Goal: Information Seeking & Learning: Learn about a topic

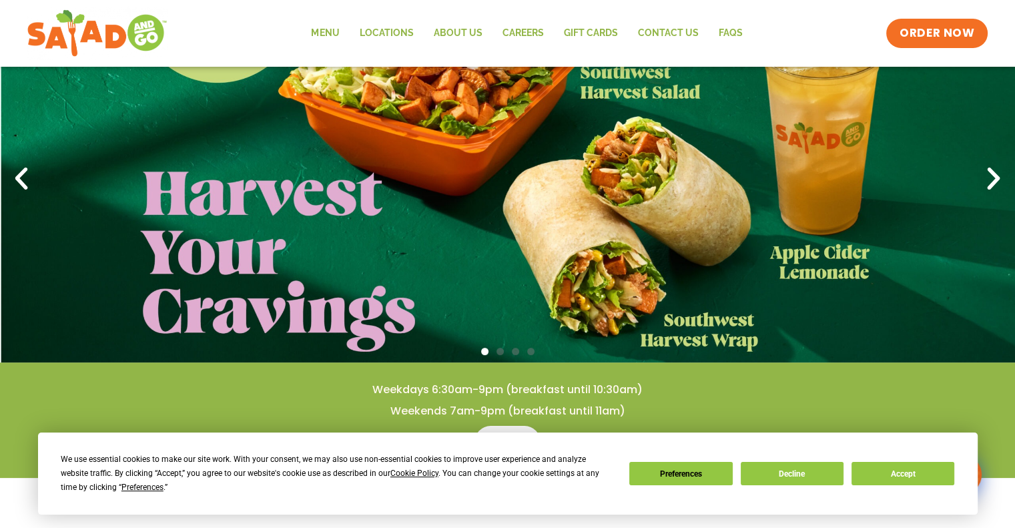
scroll to position [133, 0]
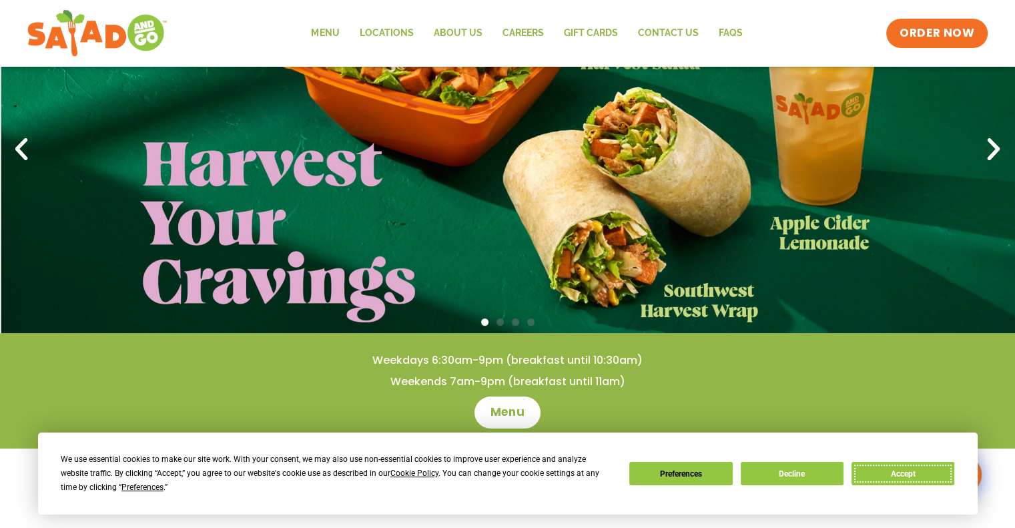
click at [880, 469] on button "Accept" at bounding box center [902, 473] width 103 height 23
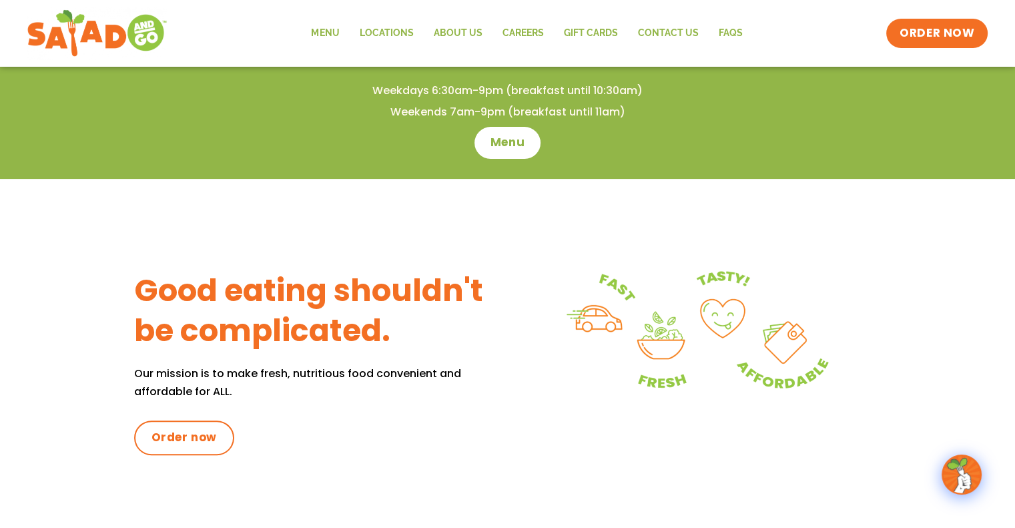
scroll to position [400, 0]
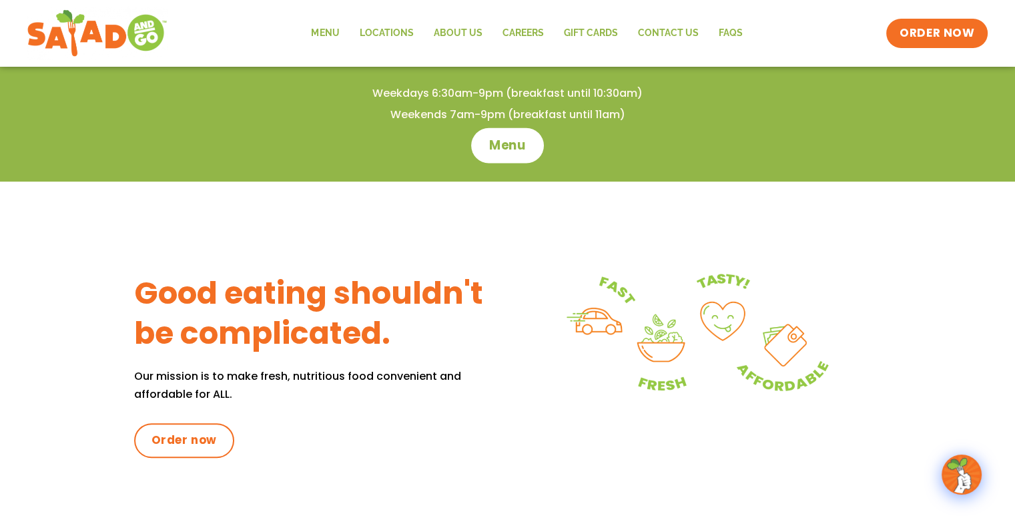
click at [496, 141] on span "Menu" at bounding box center [507, 145] width 38 height 17
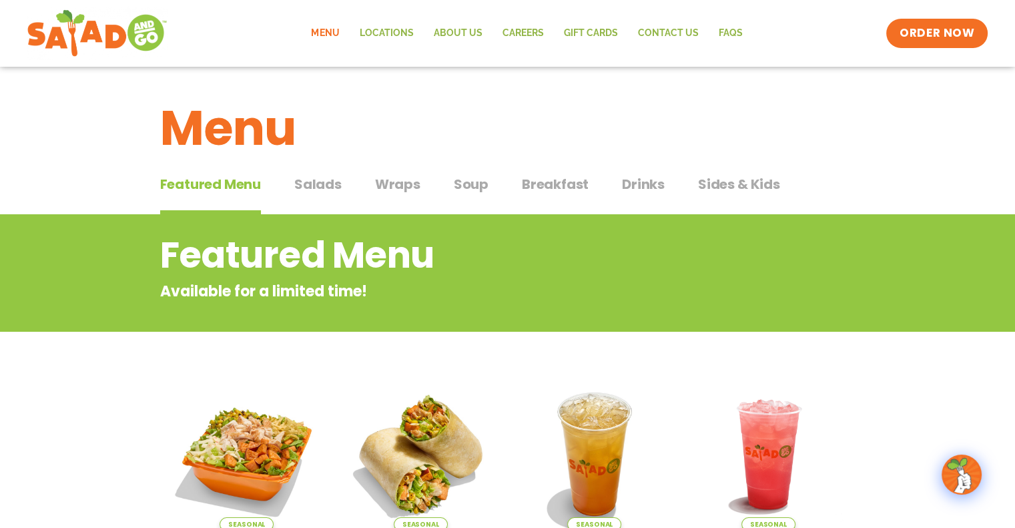
click at [315, 178] on span "Salads" at bounding box center [317, 184] width 47 height 20
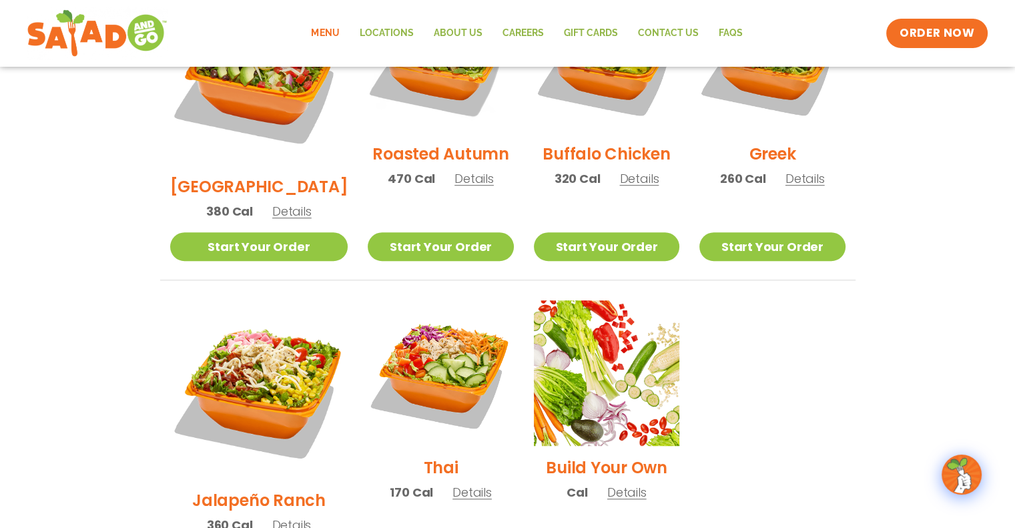
scroll to position [800, 0]
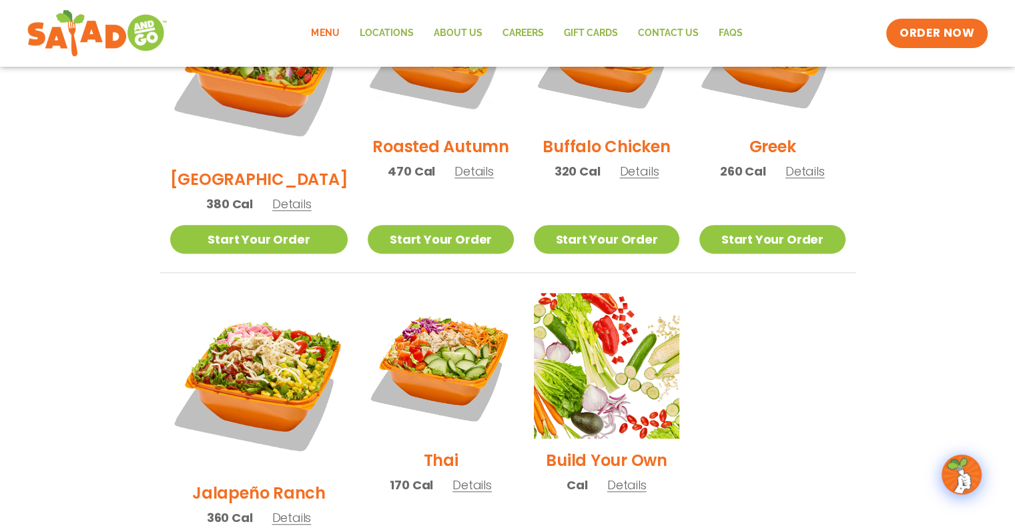
click at [251, 481] on h2 "Jalapeño Ranch" at bounding box center [258, 492] width 133 height 23
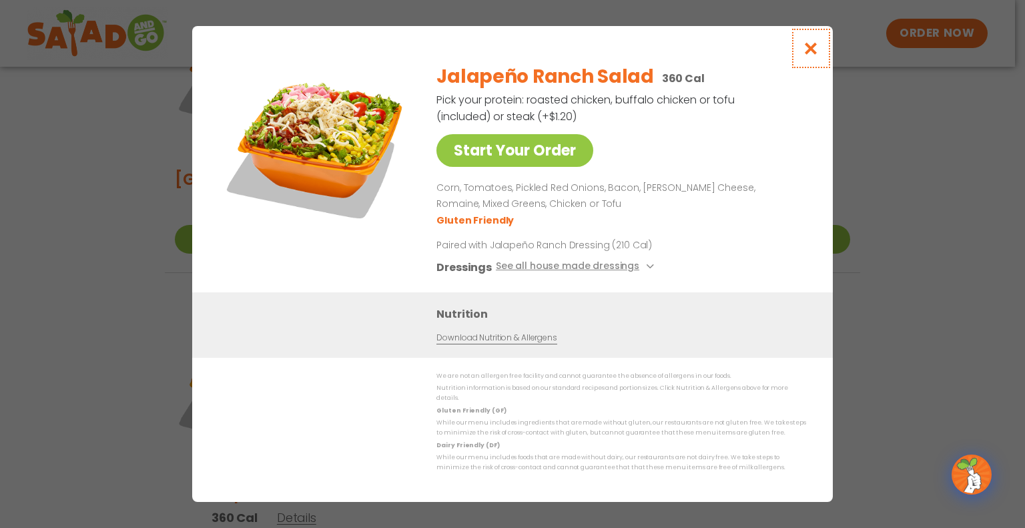
click at [809, 53] on icon "Close modal" at bounding box center [810, 48] width 17 height 14
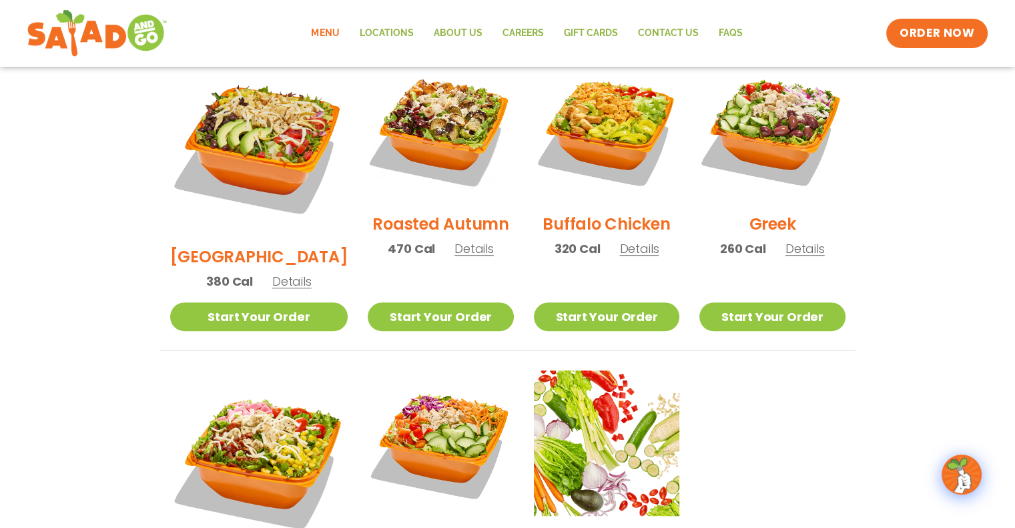
scroll to position [651, 0]
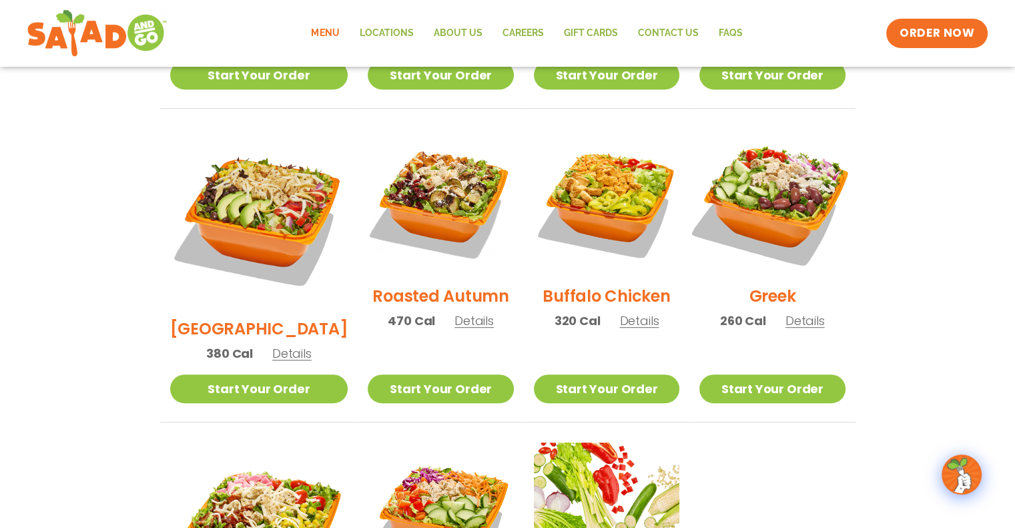
click at [778, 178] on img at bounding box center [771, 201] width 171 height 171
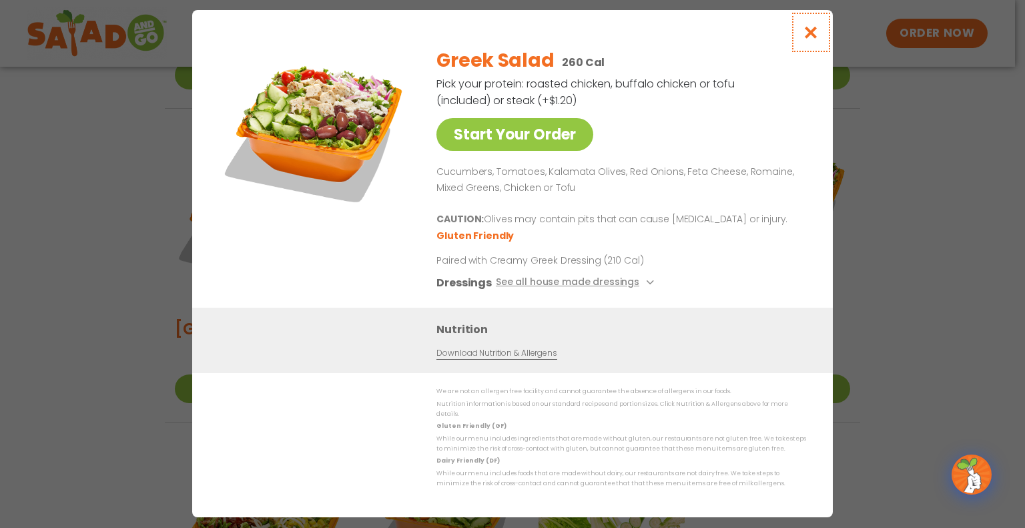
click at [808, 35] on icon "Close modal" at bounding box center [810, 32] width 17 height 14
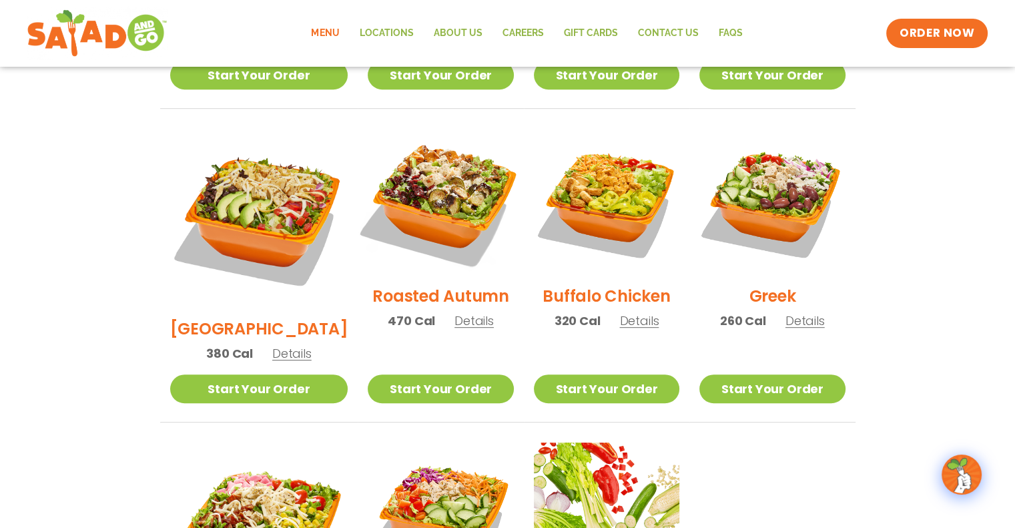
click at [448, 197] on img at bounding box center [440, 201] width 171 height 171
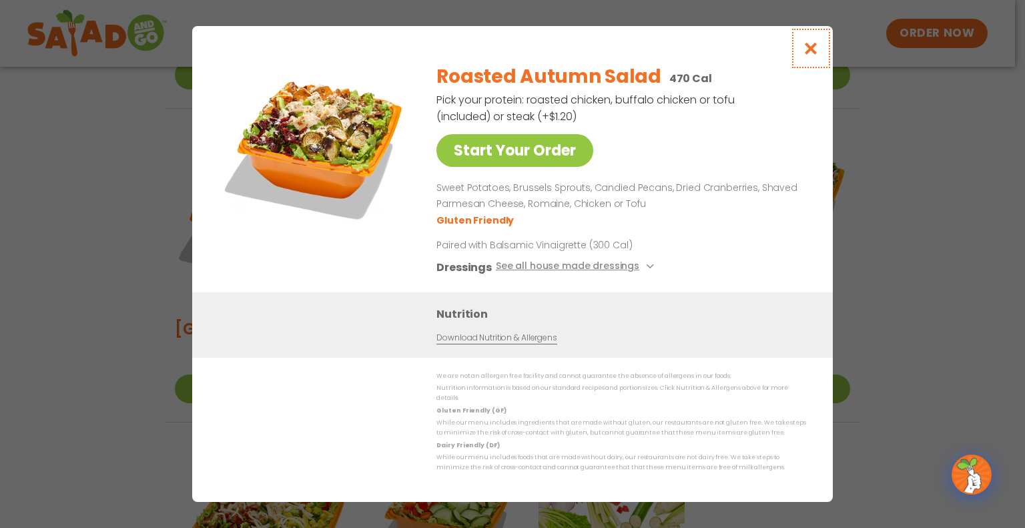
click at [806, 51] on icon "Close modal" at bounding box center [810, 48] width 17 height 14
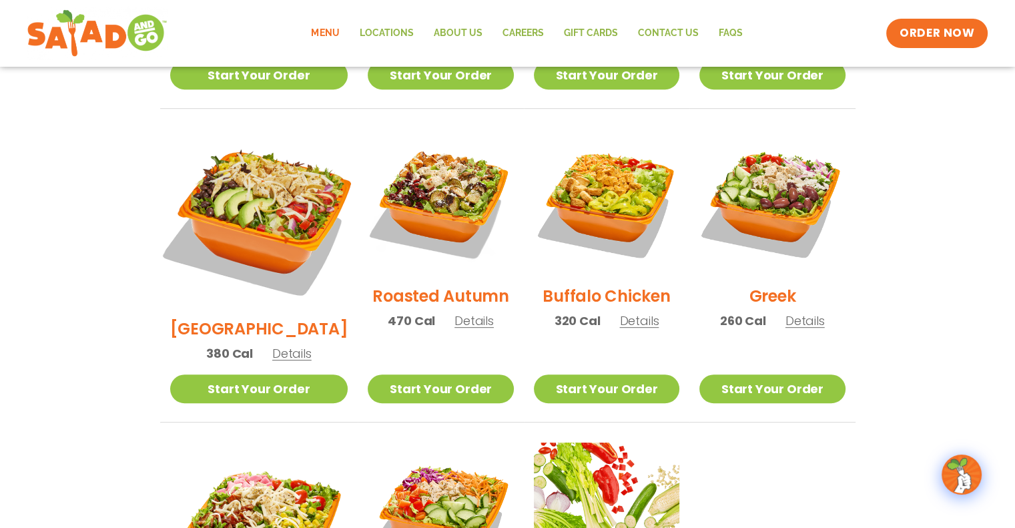
click at [221, 200] on img at bounding box center [258, 217] width 209 height 209
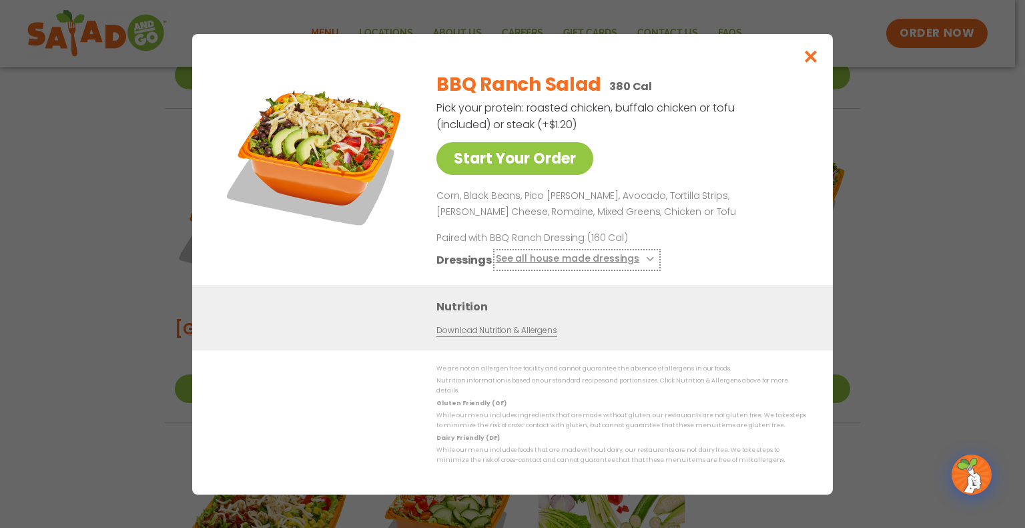
click at [646, 261] on icon at bounding box center [648, 258] width 5 height 5
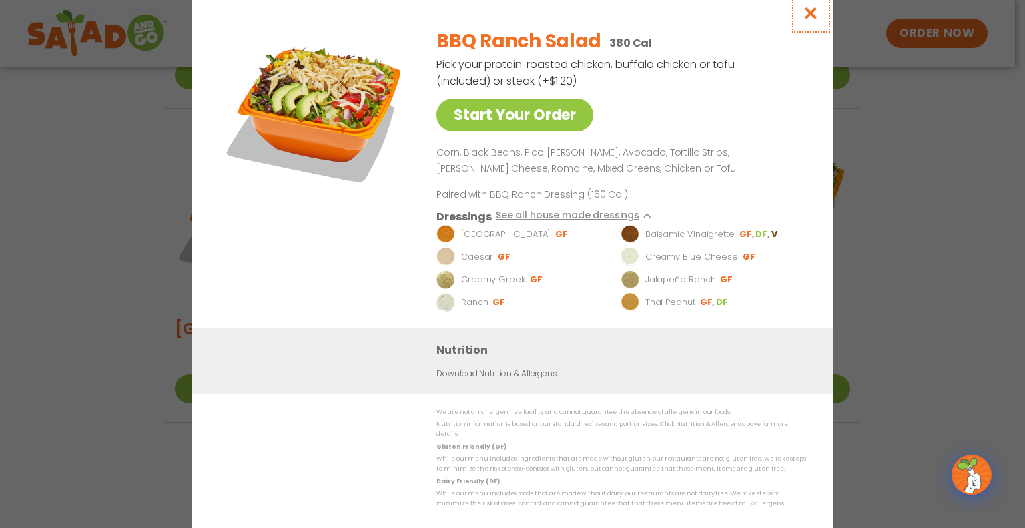
click at [809, 17] on icon "Close modal" at bounding box center [810, 13] width 17 height 14
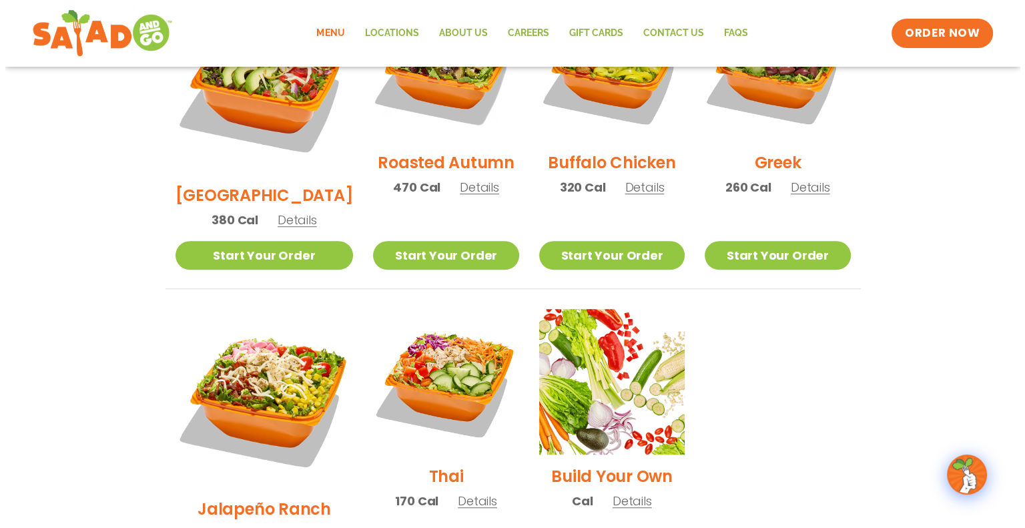
scroll to position [718, 0]
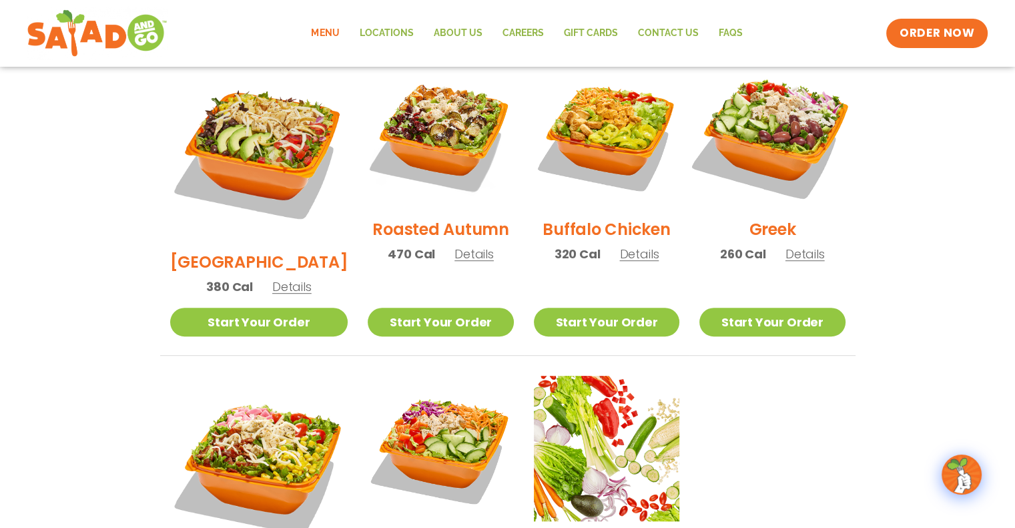
click at [766, 118] on img at bounding box center [771, 134] width 171 height 171
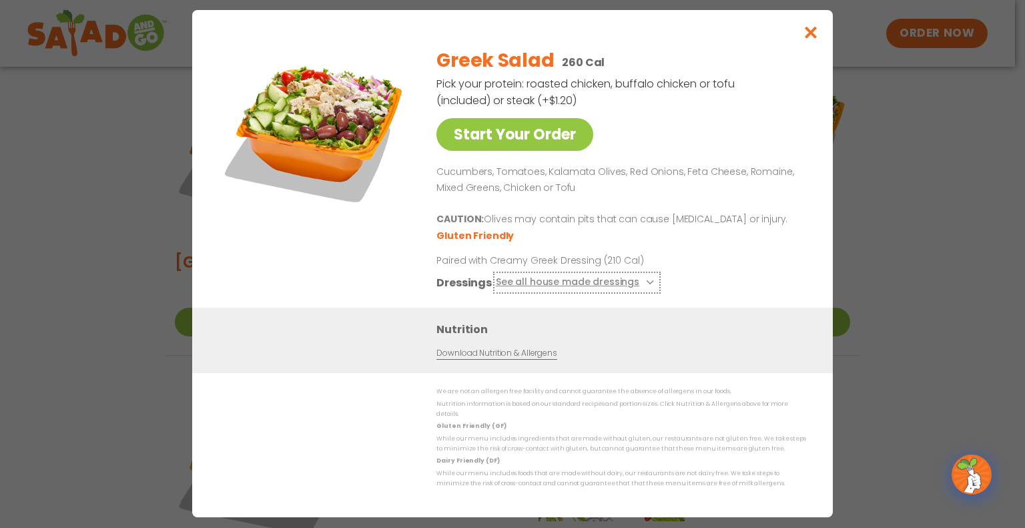
click at [646, 285] on icon at bounding box center [648, 281] width 5 height 5
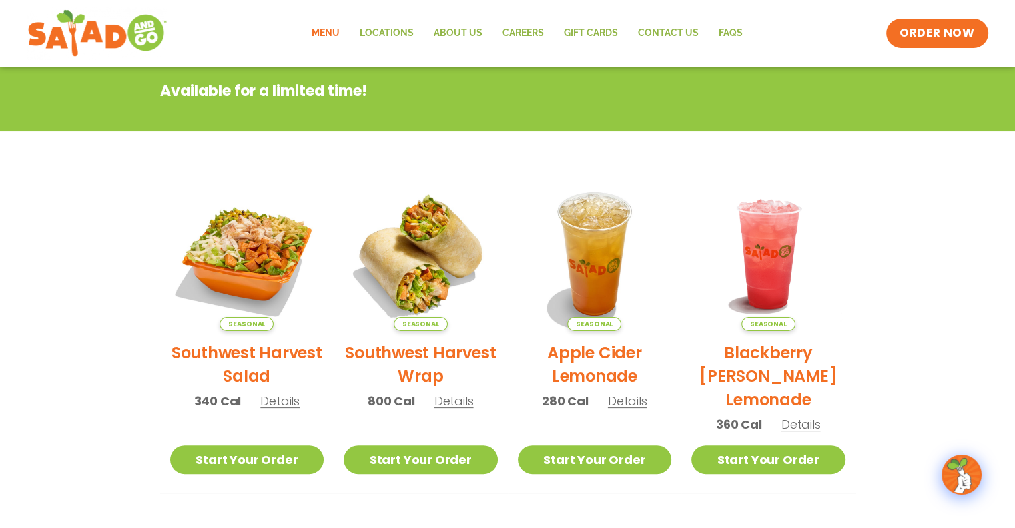
scroll to position [267, 0]
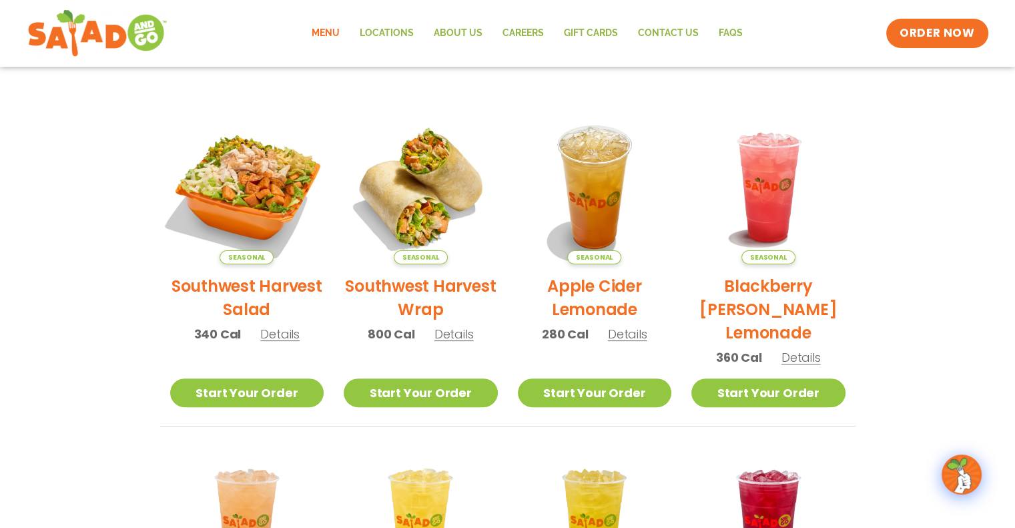
click at [231, 199] on img at bounding box center [246, 187] width 181 height 181
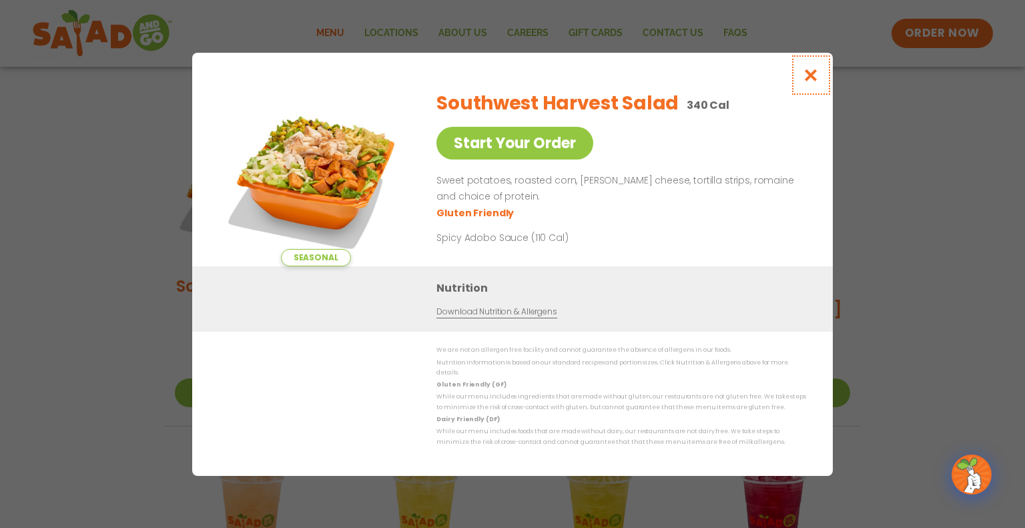
click at [810, 81] on icon "Close modal" at bounding box center [810, 75] width 17 height 14
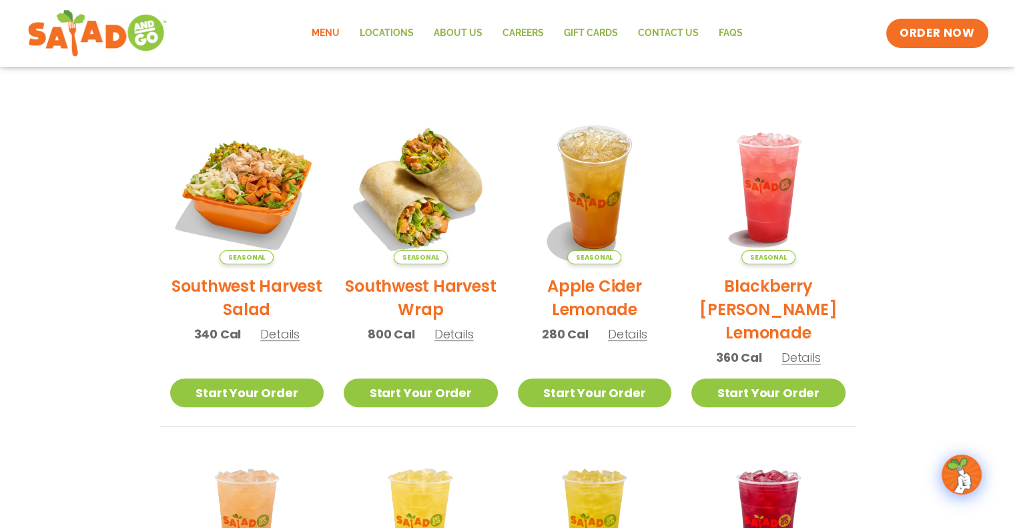
click at [425, 274] on h2 "Southwest Harvest Wrap" at bounding box center [421, 297] width 154 height 47
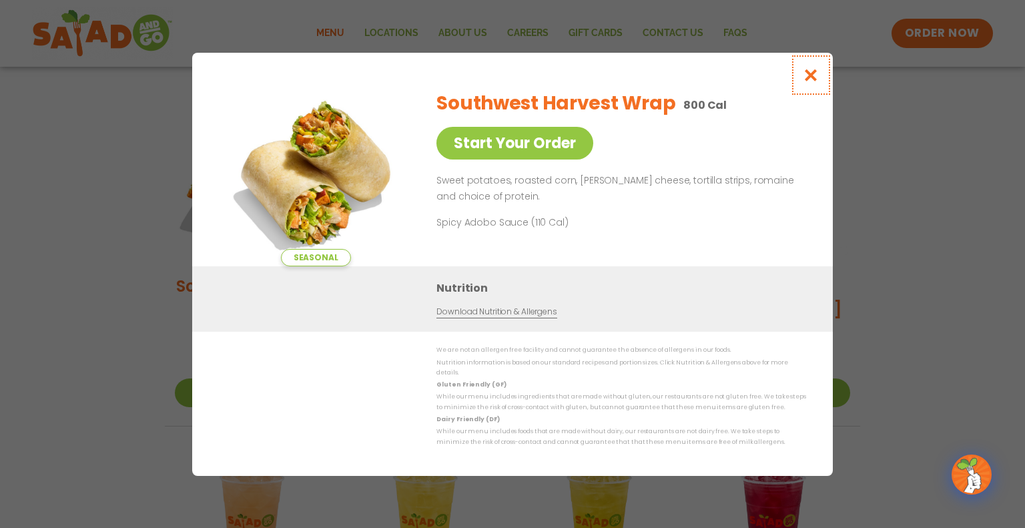
click at [806, 74] on icon "Close modal" at bounding box center [810, 75] width 17 height 14
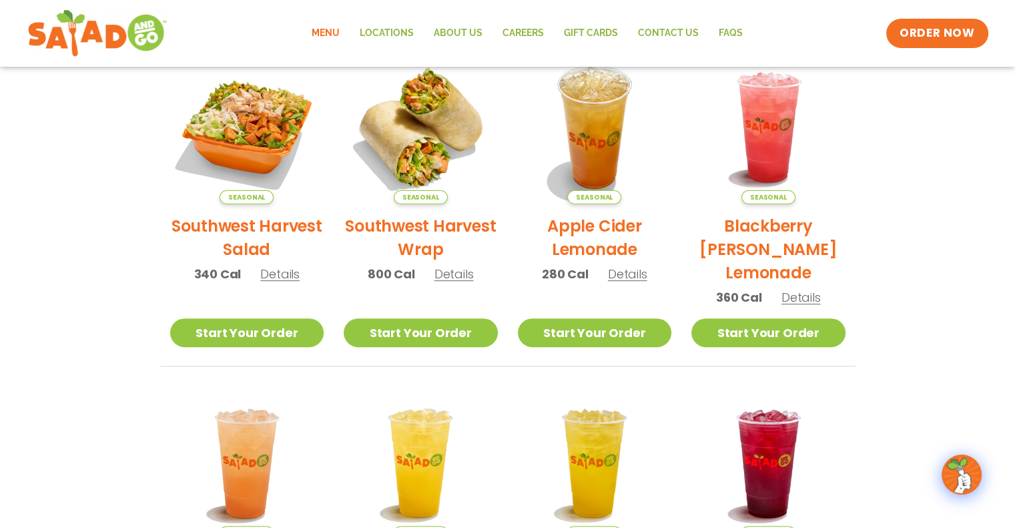
scroll to position [0, 0]
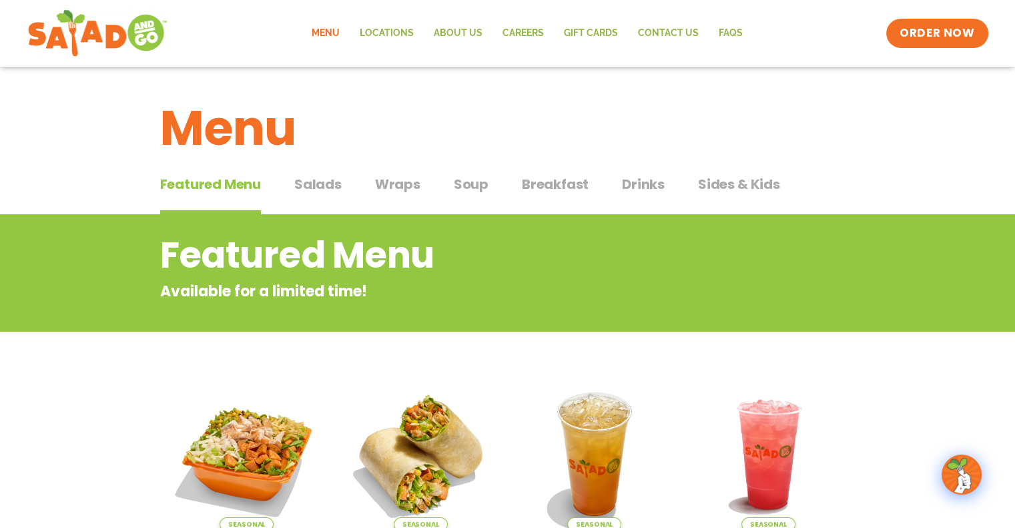
click at [476, 183] on span "Soup" at bounding box center [471, 184] width 35 height 20
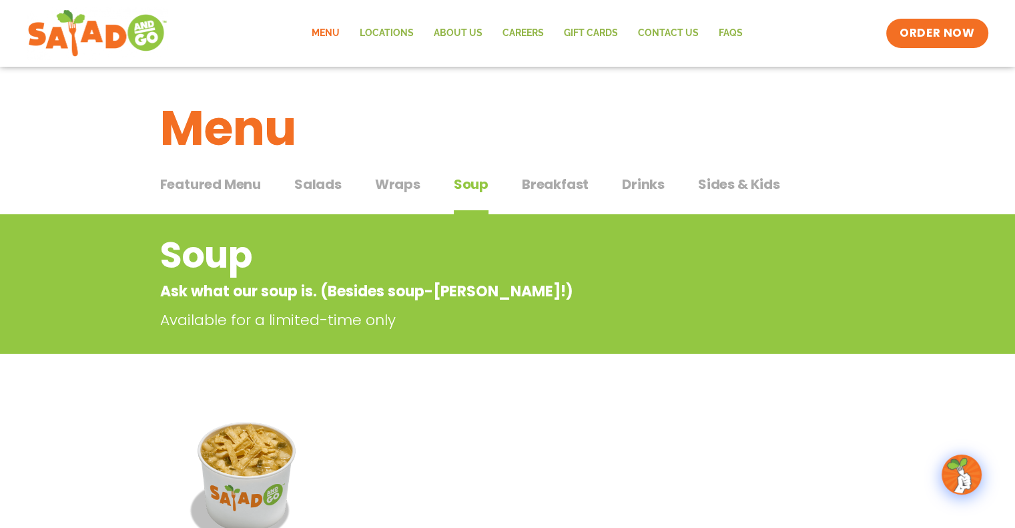
click at [303, 183] on span "Salads" at bounding box center [317, 184] width 47 height 20
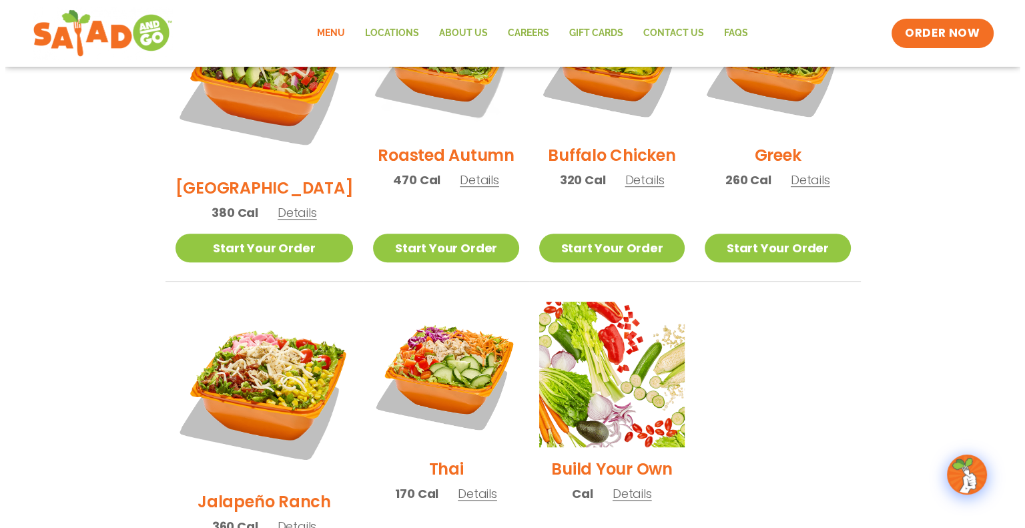
scroll to position [800, 0]
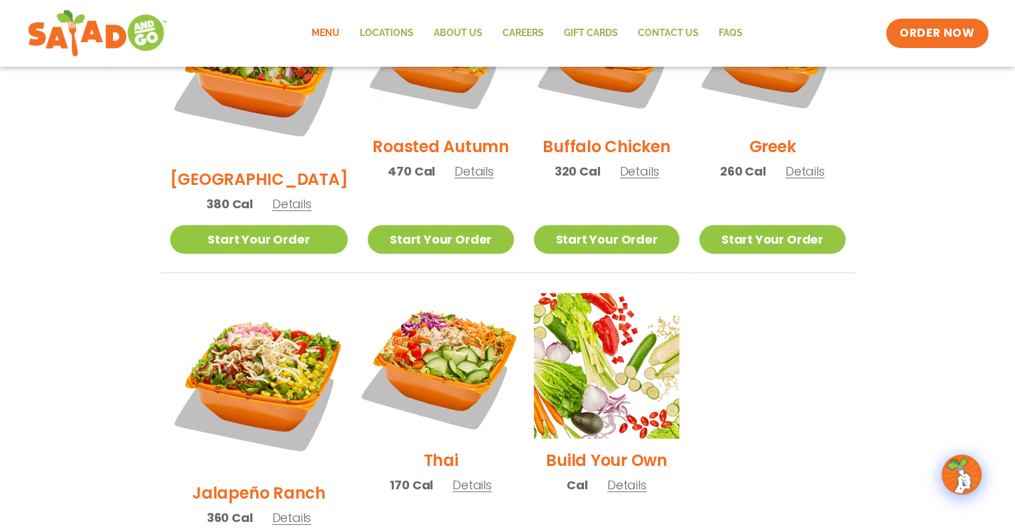
click at [463, 314] on img at bounding box center [440, 365] width 171 height 171
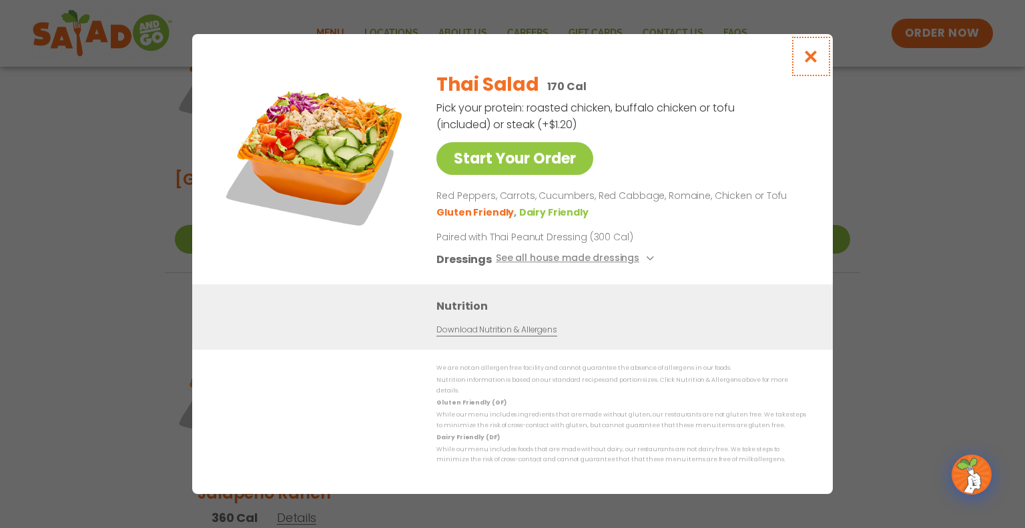
click at [812, 63] on icon "Close modal" at bounding box center [810, 56] width 17 height 14
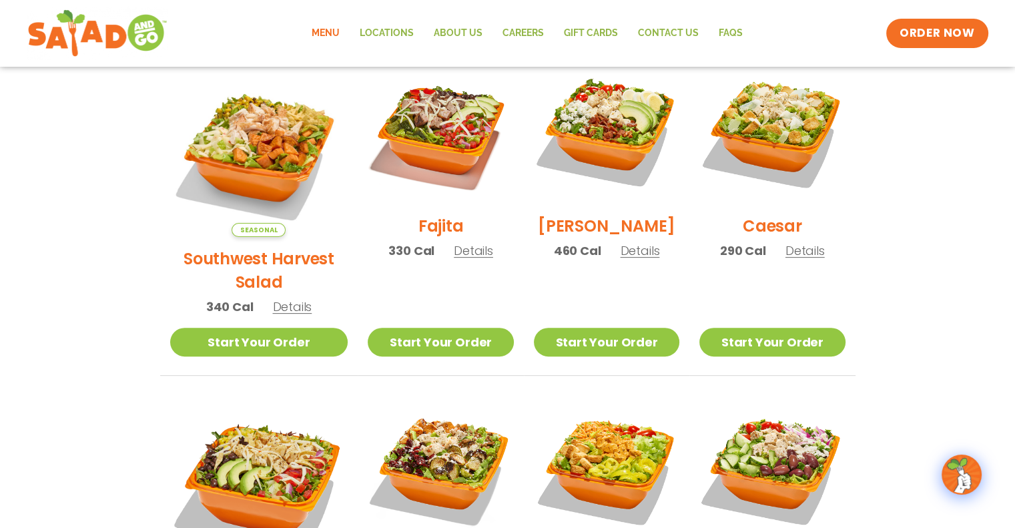
scroll to position [318, 0]
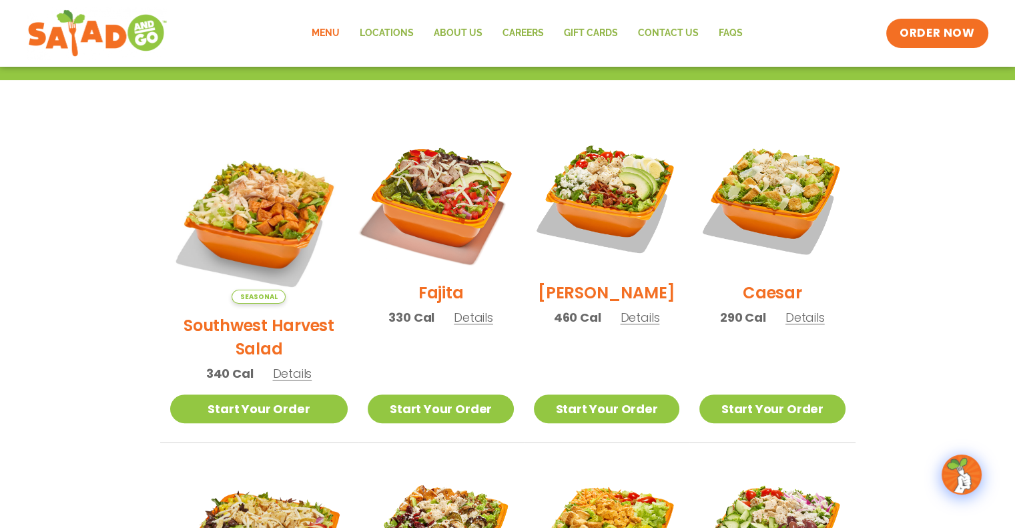
click at [430, 201] on img at bounding box center [440, 198] width 171 height 171
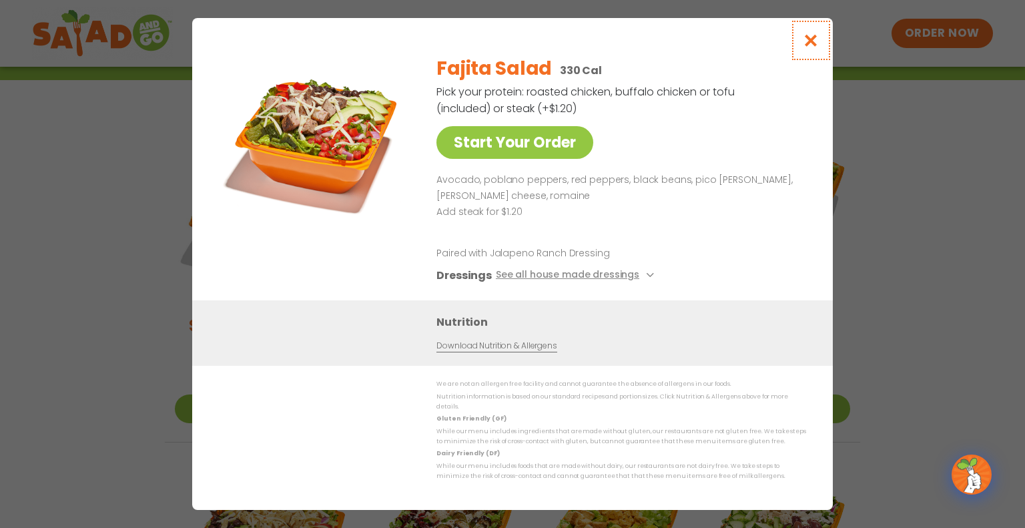
click at [812, 45] on icon "Close modal" at bounding box center [810, 40] width 17 height 14
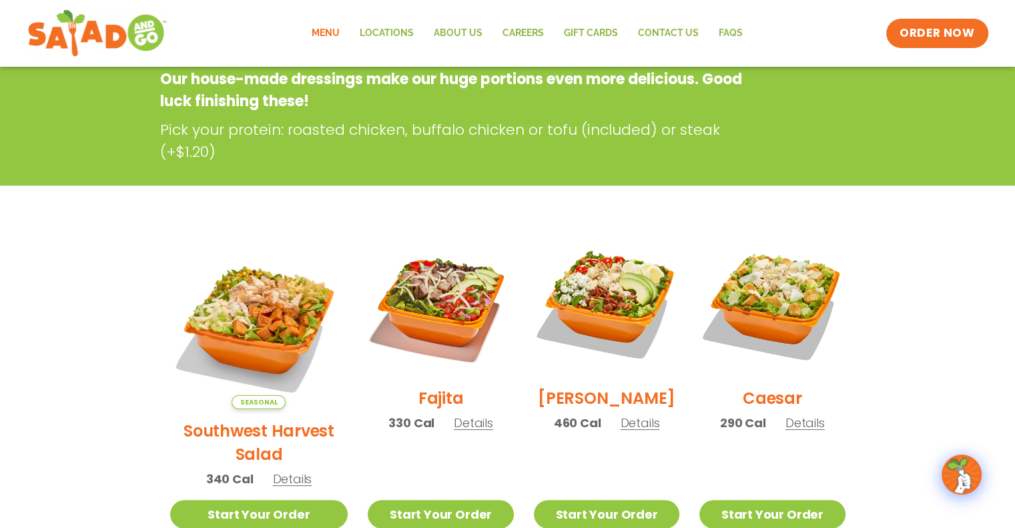
scroll to position [0, 0]
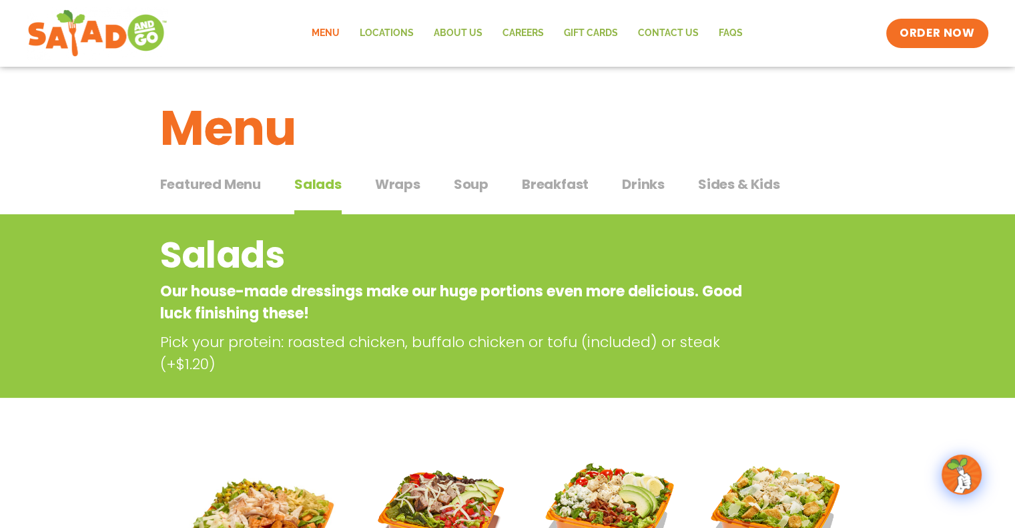
click at [462, 183] on span "Soup" at bounding box center [471, 184] width 35 height 20
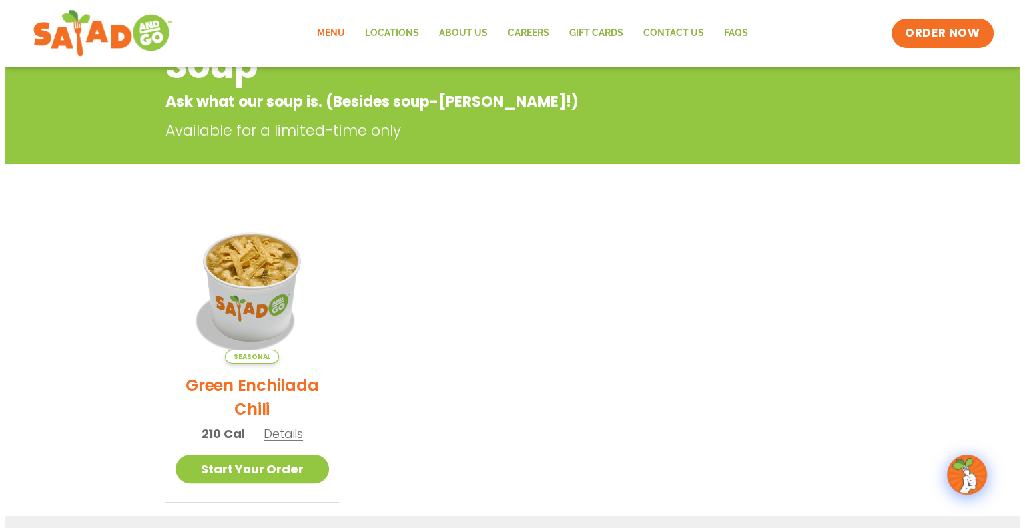
scroll to position [267, 0]
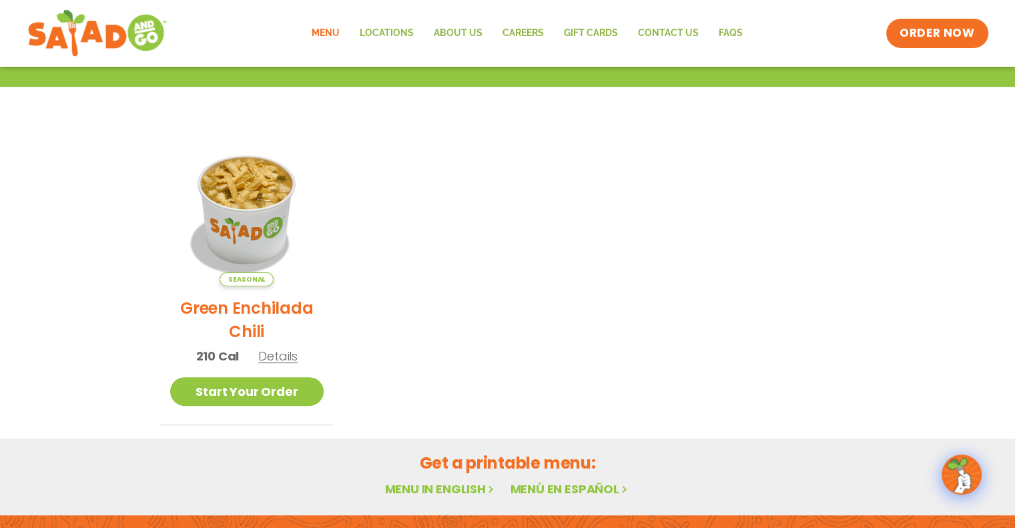
click at [275, 354] on span "Details" at bounding box center [277, 356] width 39 height 17
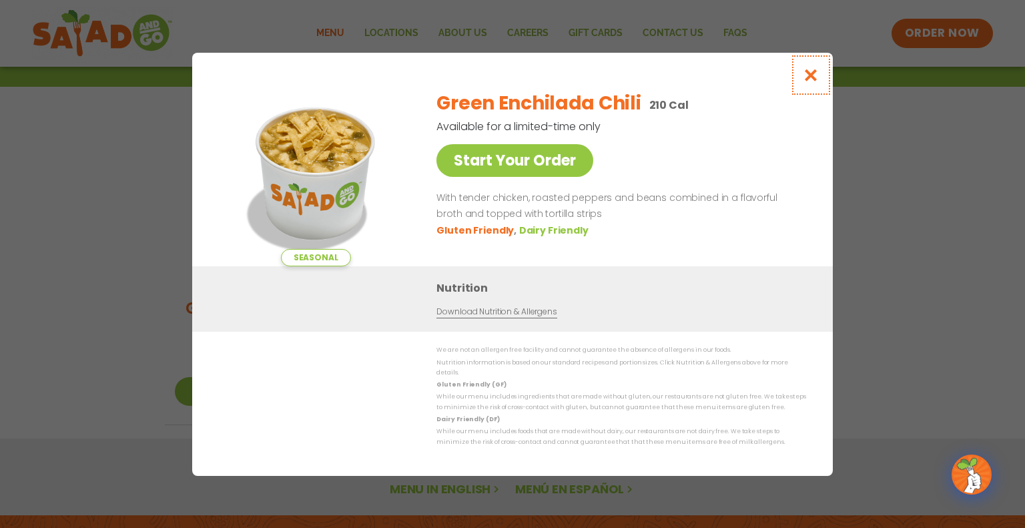
click at [812, 75] on icon "Close modal" at bounding box center [810, 75] width 17 height 14
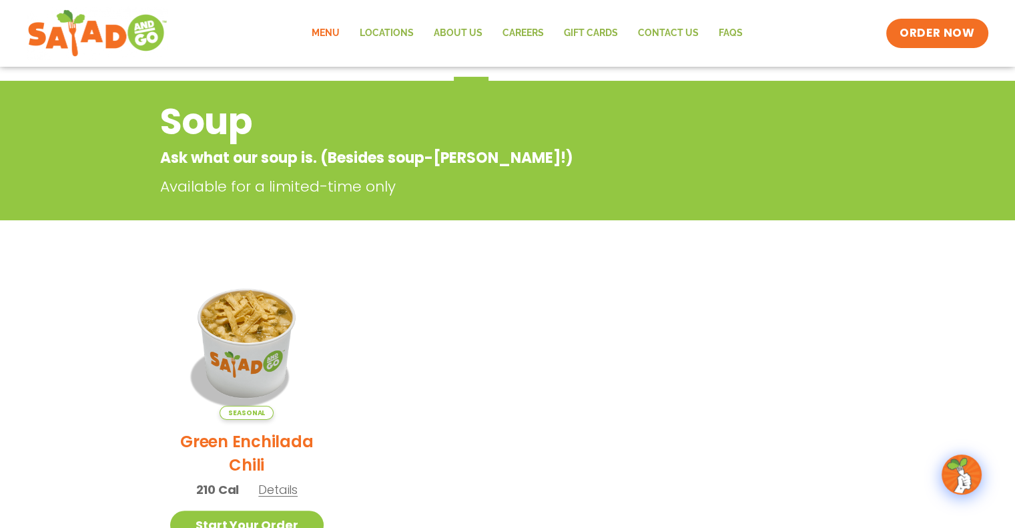
scroll to position [0, 0]
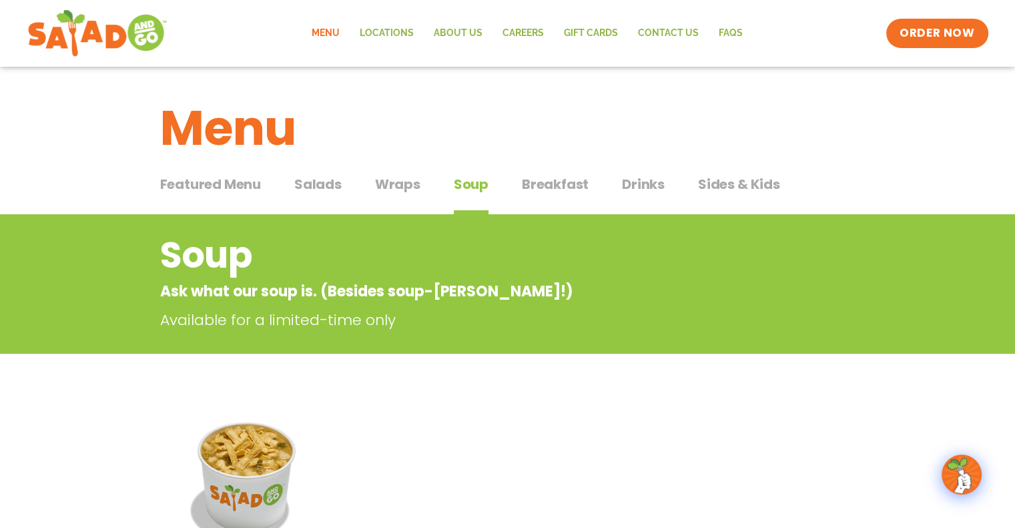
click at [405, 187] on span "Wraps" at bounding box center [397, 184] width 45 height 20
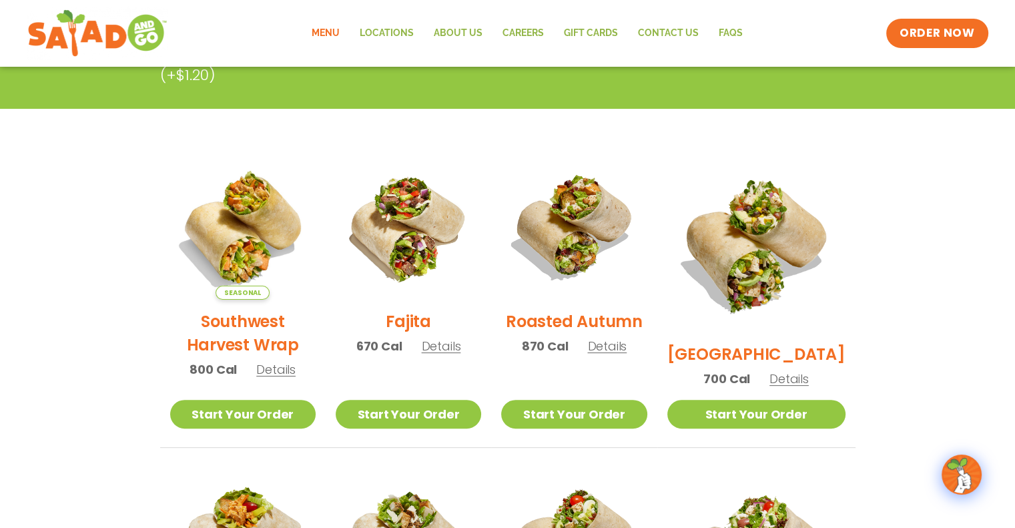
scroll to position [334, 0]
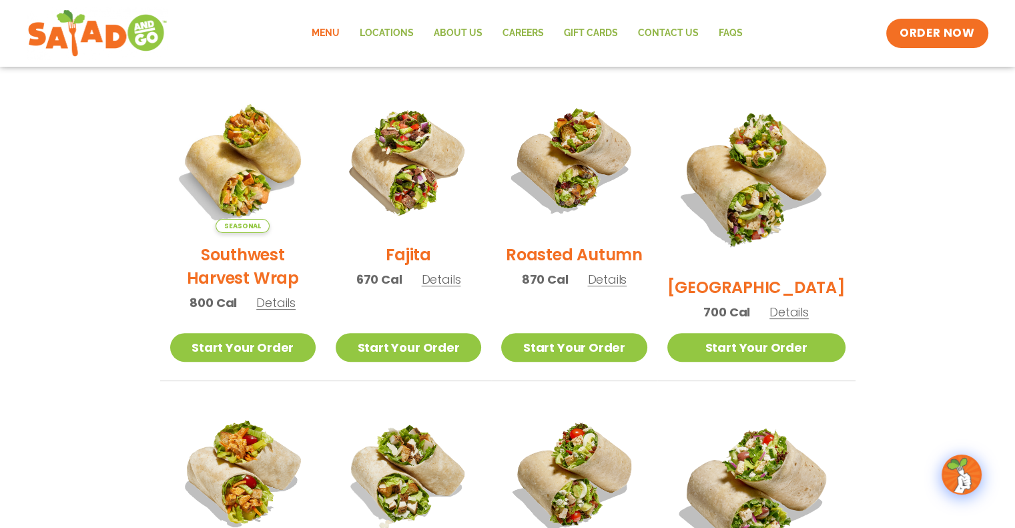
click at [756, 137] on img at bounding box center [756, 176] width 178 height 178
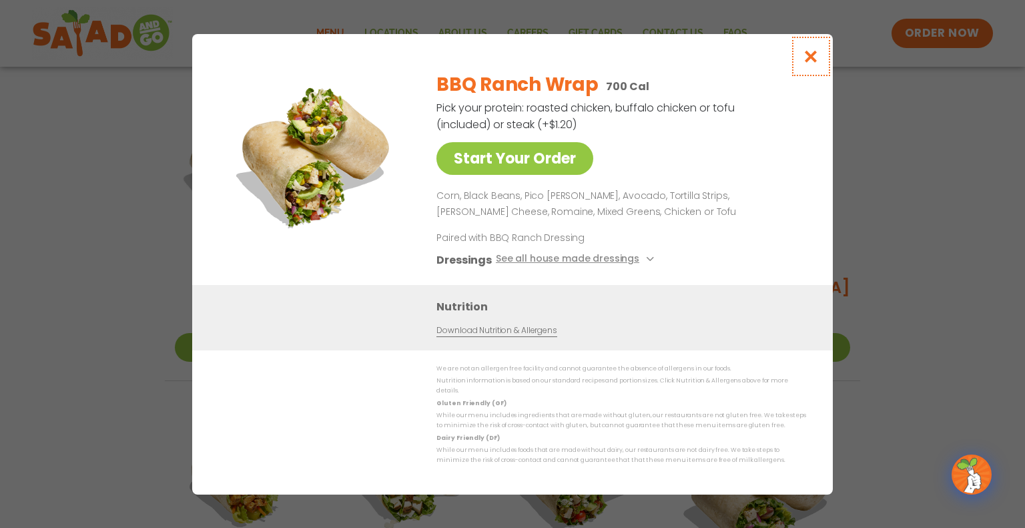
click at [810, 63] on icon "Close modal" at bounding box center [810, 56] width 17 height 14
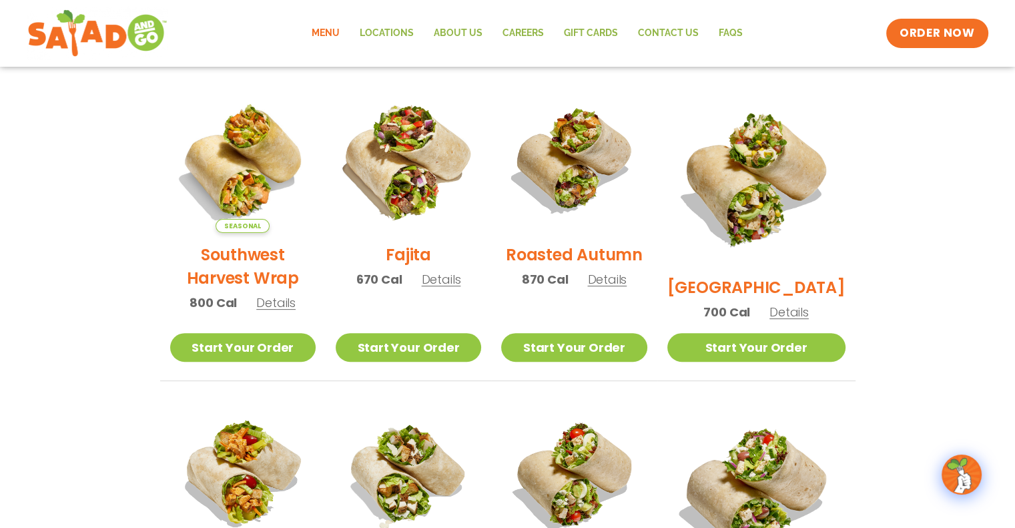
click at [419, 203] on img at bounding box center [408, 160] width 171 height 171
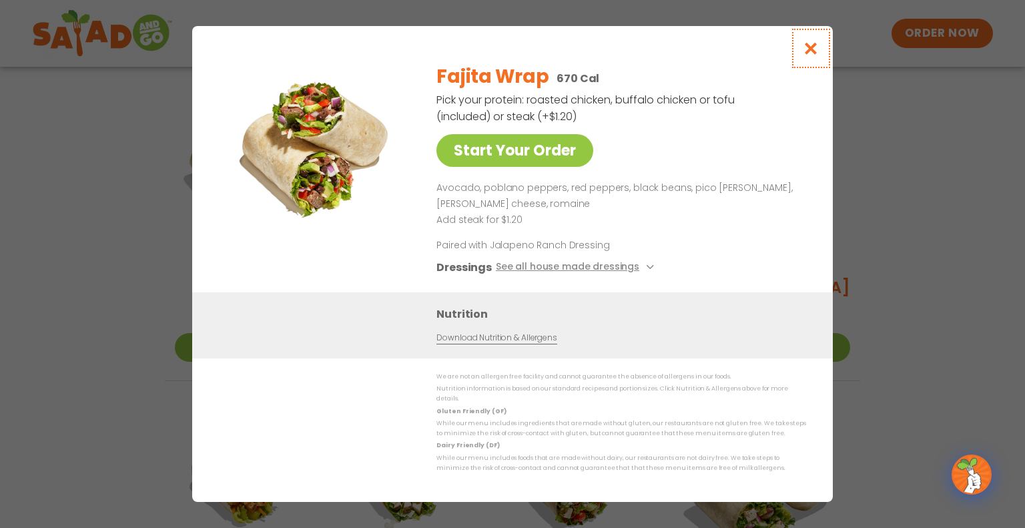
click at [809, 47] on icon "Close modal" at bounding box center [810, 48] width 17 height 14
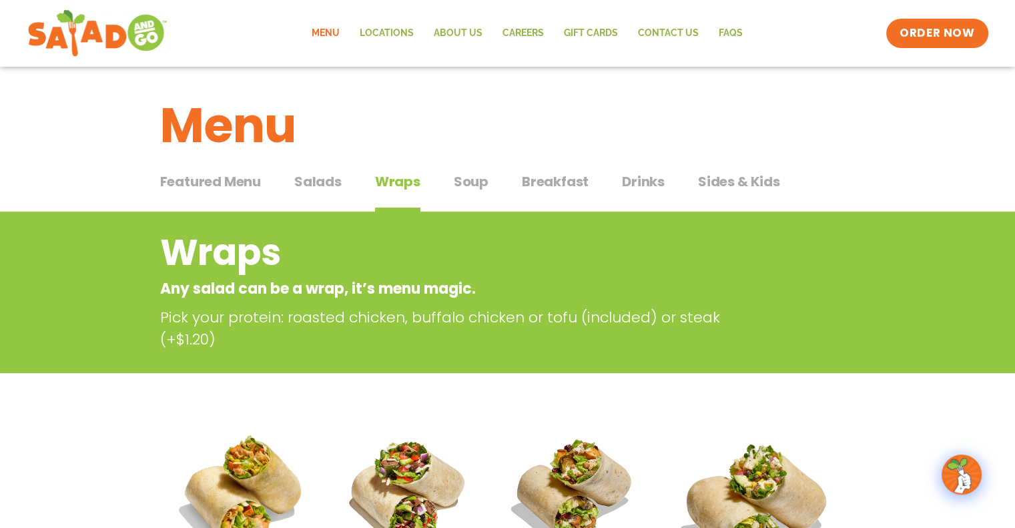
scroll to position [0, 0]
